Goal: Navigation & Orientation: Find specific page/section

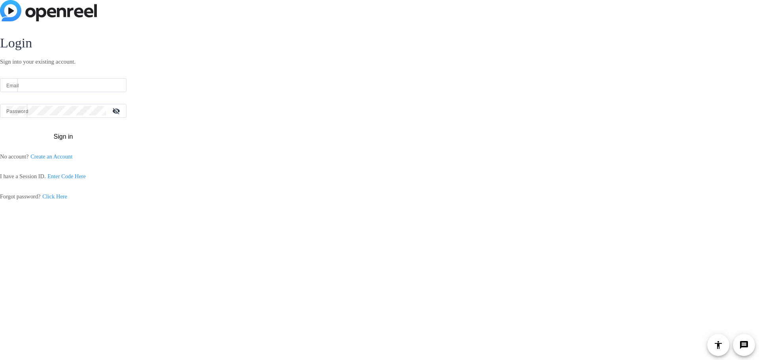
click at [80, 83] on input "Email" at bounding box center [63, 84] width 114 height 9
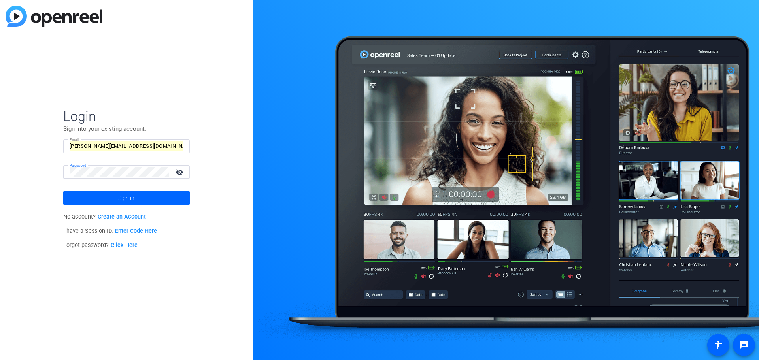
drag, startPoint x: 135, startPoint y: 150, endPoint x: 142, endPoint y: 149, distance: 7.6
click at [136, 150] on input "[PERSON_NAME][EMAIL_ADDRESS][DOMAIN_NAME]" at bounding box center [127, 146] width 114 height 9
type input "[PERSON_NAME][EMAIL_ADDRESS][DOMAIN_NAME]"
click at [79, 172] on mat-label "Password" at bounding box center [81, 173] width 23 height 6
click at [63, 191] on button "Sign in" at bounding box center [126, 198] width 127 height 14
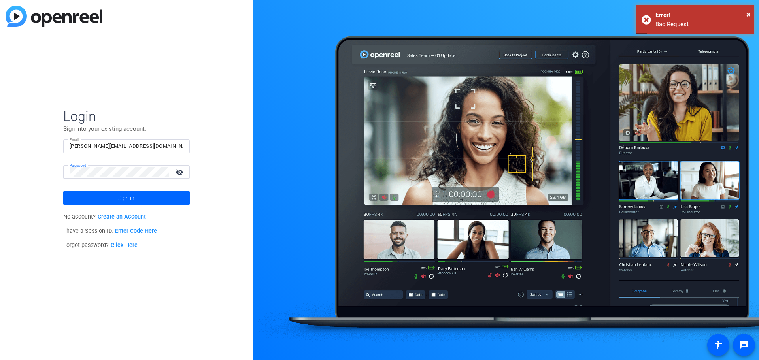
click at [27, 169] on div "Login Sign into your existing account. Email [PERSON_NAME][EMAIL_ADDRESS][DOMAI…" at bounding box center [126, 180] width 253 height 360
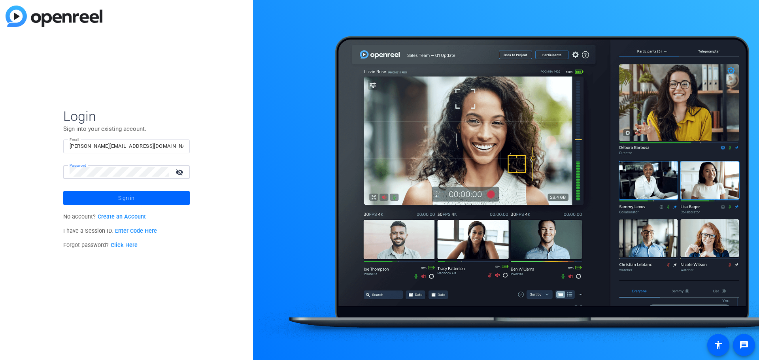
click at [63, 191] on button "Sign in" at bounding box center [126, 198] width 127 height 14
click at [121, 245] on link "Click Here" at bounding box center [124, 245] width 27 height 7
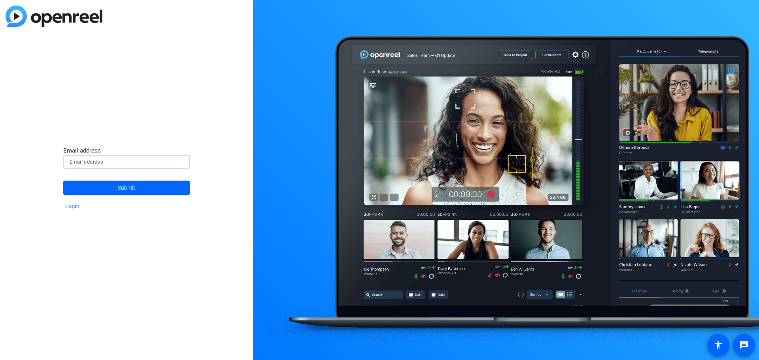
click at [118, 159] on input at bounding box center [127, 161] width 114 height 9
type input "[PERSON_NAME][EMAIL_ADDRESS][DOMAIN_NAME]"
click at [134, 185] on span "Submit" at bounding box center [126, 188] width 17 height 20
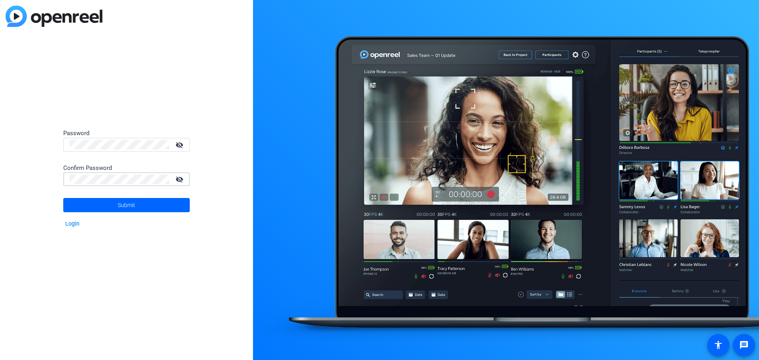
click at [63, 198] on button "Submit" at bounding box center [126, 205] width 127 height 14
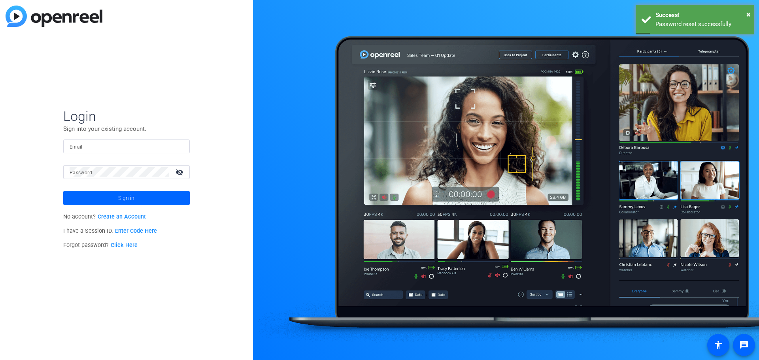
click at [91, 145] on input "Email" at bounding box center [127, 146] width 114 height 9
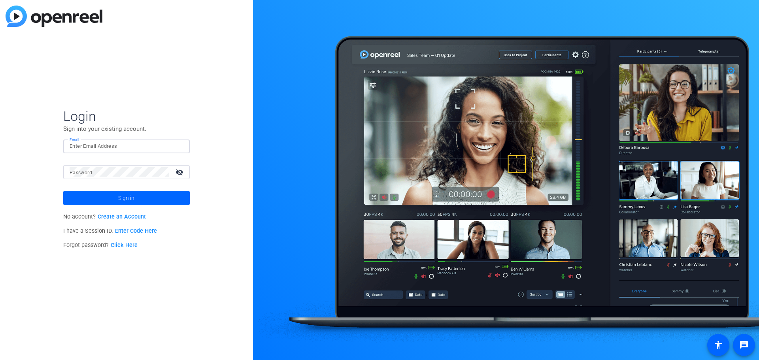
type input "[PERSON_NAME][EMAIL_ADDRESS][DOMAIN_NAME]"
click at [112, 196] on span at bounding box center [126, 198] width 127 height 19
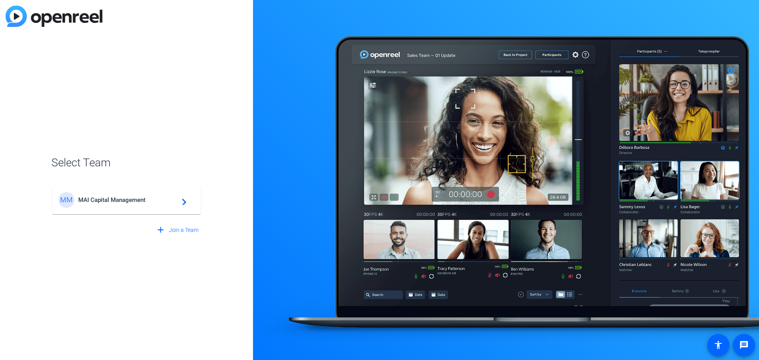
click at [111, 200] on span "MAI Capital Management" at bounding box center [127, 199] width 99 height 7
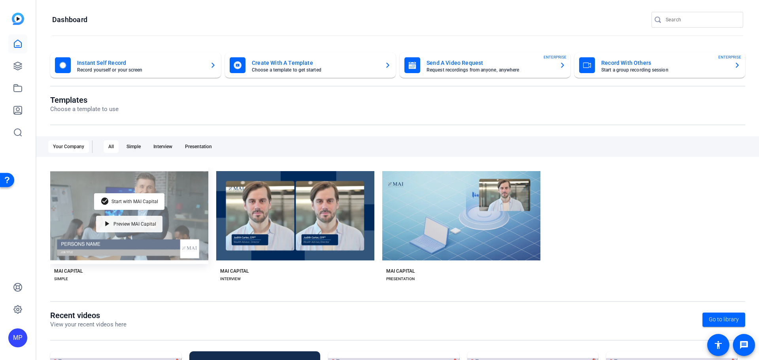
click at [142, 224] on span "Preview MAI Capital" at bounding box center [134, 224] width 43 height 5
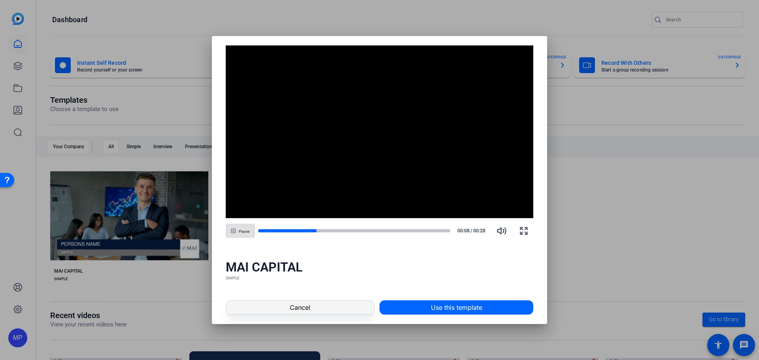
click at [332, 304] on span at bounding box center [300, 307] width 148 height 19
